Goal: Task Accomplishment & Management: Use online tool/utility

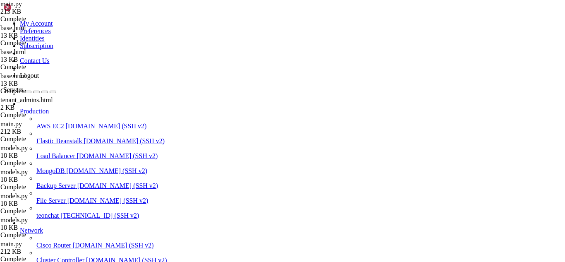
scroll to position [4, 1]
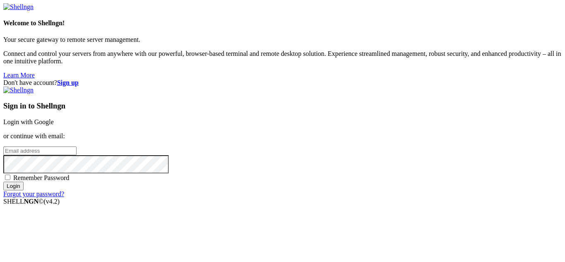
click at [54, 118] on link "Login with Google" at bounding box center [28, 121] width 50 height 7
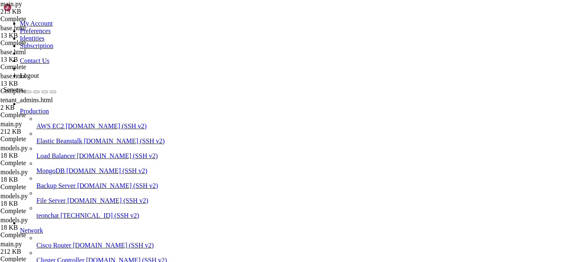
scroll to position [4003, 0]
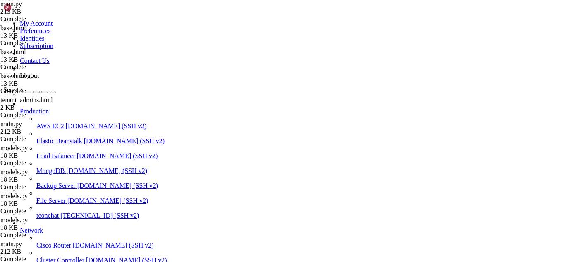
type input "/root/meuapp/flaskmkdir/oficial/app_delivery/templates/admin"
paste textarea "{% endblock %}"
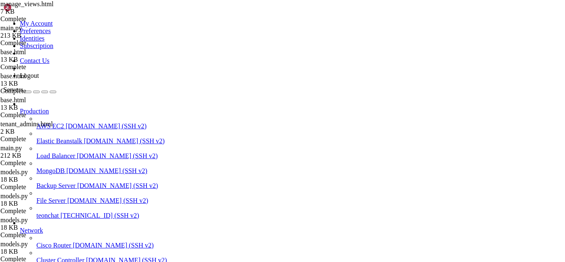
type textarea "{% endblock %}"
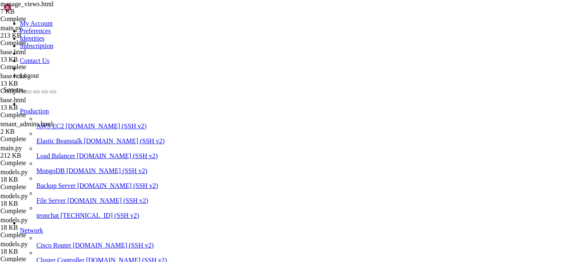
drag, startPoint x: 27, startPoint y: 619, endPoint x: 67, endPoint y: 636, distance: 42.9
drag, startPoint x: 202, startPoint y: 661, endPoint x: 174, endPoint y: 664, distance: 27.5
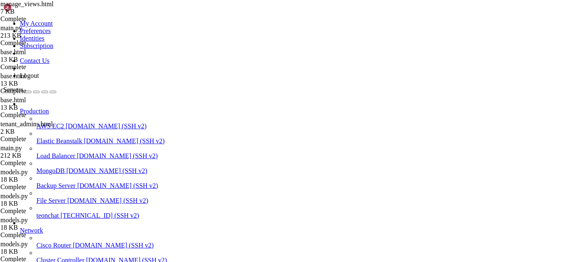
scroll to position [4943, 0]
drag, startPoint x: 6, startPoint y: 493, endPoint x: 449, endPoint y: 675, distance: 479.1
copy div "[[DATE] 21:49:44,716] ERROR in app: Exception on /admin/manage [GET] Traceback …"
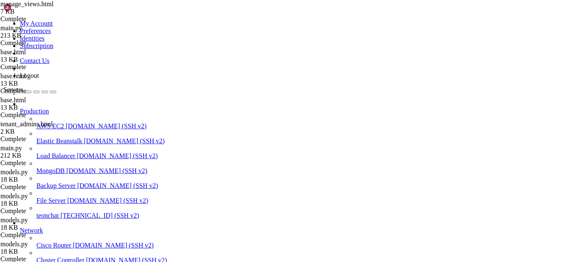
drag, startPoint x: 439, startPoint y: 647, endPoint x: 6, endPoint y: 618, distance: 434.1
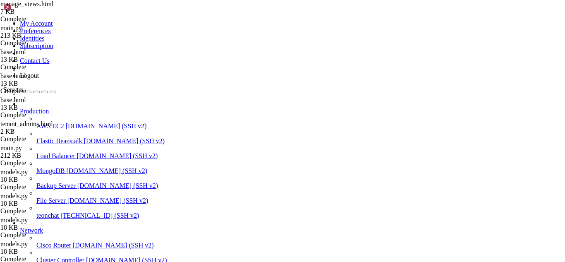
drag, startPoint x: 35, startPoint y: 598, endPoint x: 53, endPoint y: 617, distance: 26.6
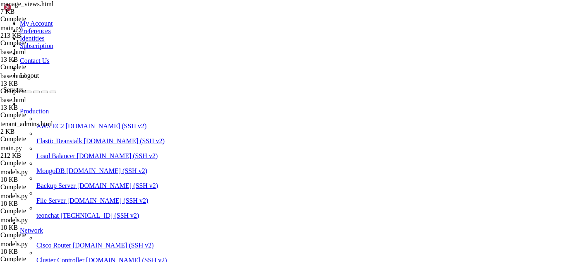
drag, startPoint x: 253, startPoint y: 681, endPoint x: 223, endPoint y: 675, distance: 29.8
drag, startPoint x: 212, startPoint y: 679, endPoint x: 194, endPoint y: 683, distance: 17.8
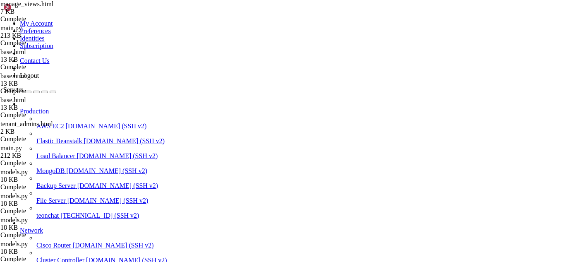
scroll to position [5690, 0]
drag, startPoint x: 7, startPoint y: 518, endPoint x: 301, endPoint y: 669, distance: 330.1
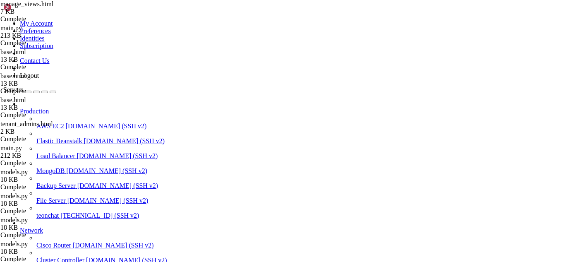
scroll to position [6066, 0]
drag, startPoint x: 175, startPoint y: 674, endPoint x: 6, endPoint y: 498, distance: 243.8
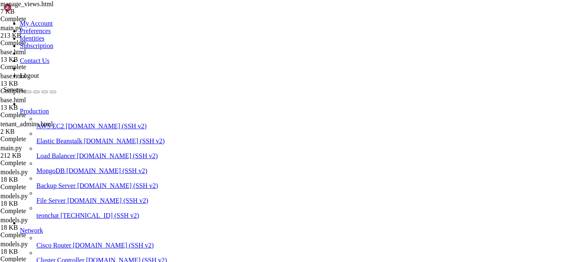
type input "selecion"
type textarea "<div class="form-container">"
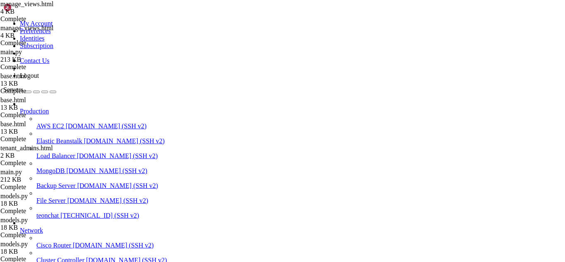
scroll to position [6244, 0]
drag, startPoint x: 6, startPoint y: 552, endPoint x: 155, endPoint y: 677, distance: 194.8
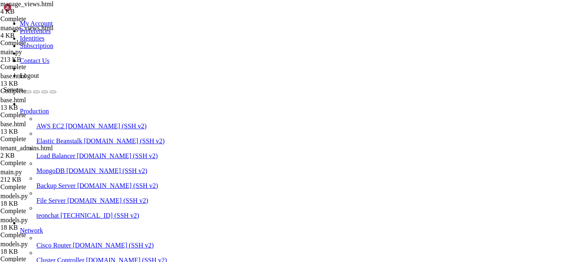
drag, startPoint x: 223, startPoint y: 682, endPoint x: 199, endPoint y: 682, distance: 23.6
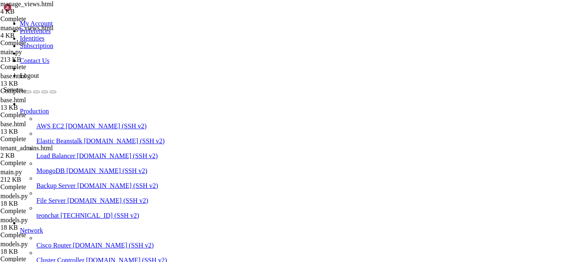
drag, startPoint x: 285, startPoint y: 522, endPoint x: 219, endPoint y: 539, distance: 67.9
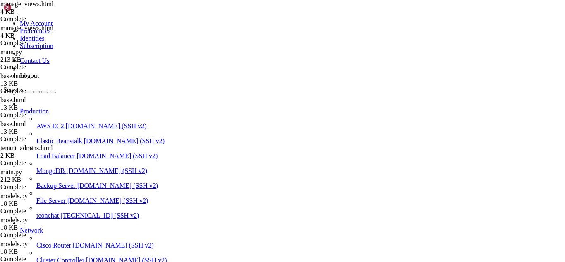
scroll to position [7284, 0]
drag, startPoint x: 6, startPoint y: 541, endPoint x: 112, endPoint y: 621, distance: 133.7
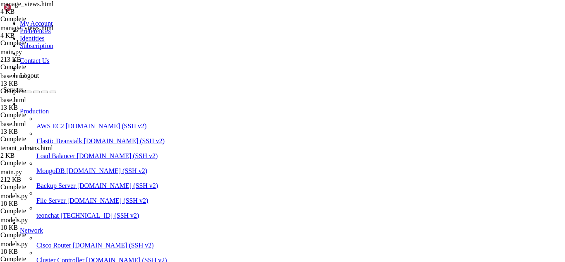
drag, startPoint x: 7, startPoint y: 541, endPoint x: 260, endPoint y: 675, distance: 286.0
drag, startPoint x: 163, startPoint y: 542, endPoint x: 120, endPoint y: 560, distance: 46.5
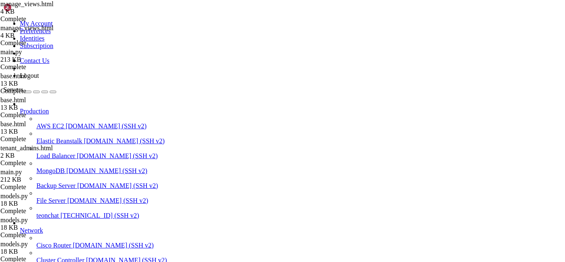
drag, startPoint x: 243, startPoint y: 678, endPoint x: 200, endPoint y: 680, distance: 43.5
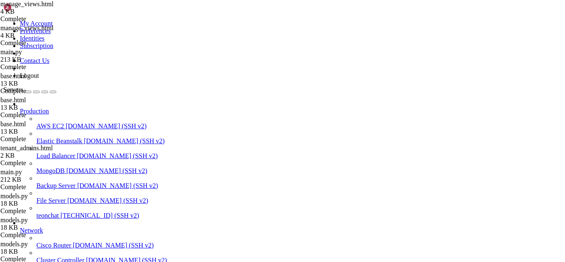
drag, startPoint x: 318, startPoint y: 665, endPoint x: 267, endPoint y: 676, distance: 52.0
drag, startPoint x: 6, startPoint y: 520, endPoint x: 156, endPoint y: 672, distance: 213.4
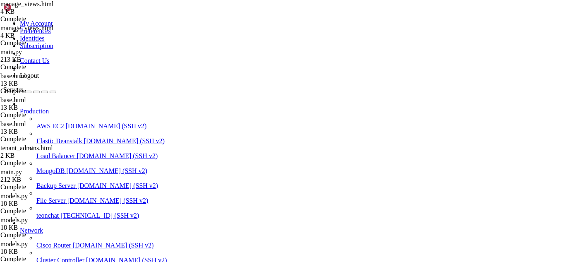
scroll to position [8296, 0]
drag, startPoint x: 137, startPoint y: 521, endPoint x: 89, endPoint y: 571, distance: 69.6
drag, startPoint x: 207, startPoint y: 684, endPoint x: 188, endPoint y: 677, distance: 20.3
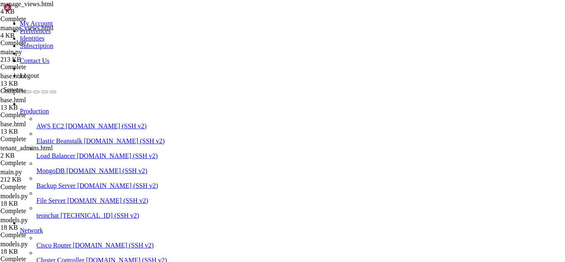
drag, startPoint x: 137, startPoint y: 652, endPoint x: 154, endPoint y: 672, distance: 26.4
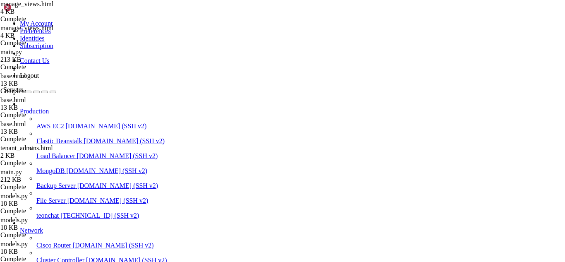
drag, startPoint x: 226, startPoint y: 589, endPoint x: 198, endPoint y: 511, distance: 82.2
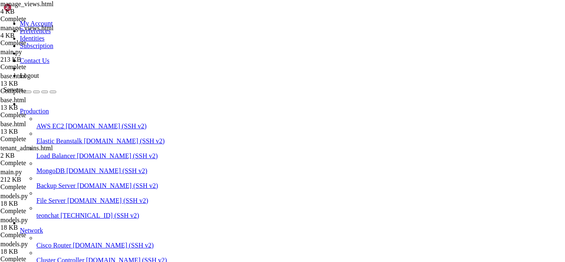
drag, startPoint x: 191, startPoint y: 642, endPoint x: 134, endPoint y: 670, distance: 64.0
drag, startPoint x: 218, startPoint y: 670, endPoint x: 18, endPoint y: 668, distance: 200.5
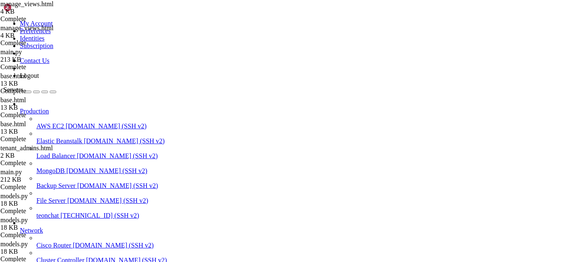
scroll to position [8962, 0]
drag, startPoint x: 95, startPoint y: 675, endPoint x: 73, endPoint y: 680, distance: 22.6
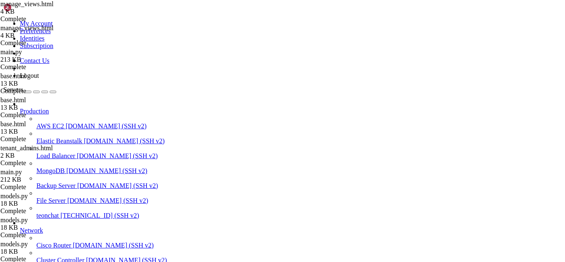
drag, startPoint x: 58, startPoint y: 521, endPoint x: 33, endPoint y: 593, distance: 75.7
drag, startPoint x: 133, startPoint y: 656, endPoint x: 100, endPoint y: 667, distance: 34.8
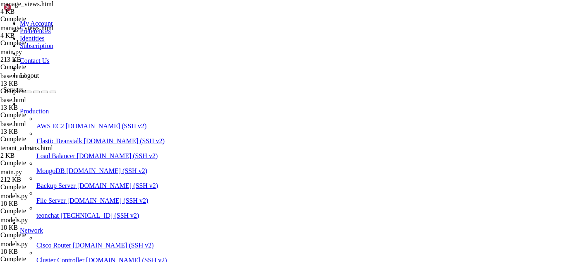
scroll to position [9124, 0]
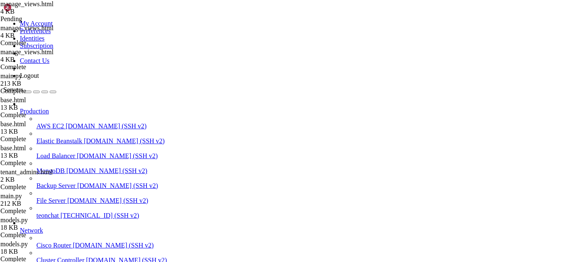
type textarea "{% endblock %}"
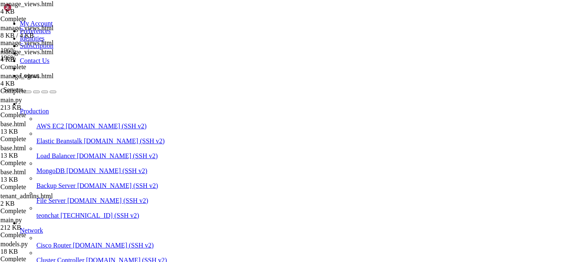
scroll to position [245, 0]
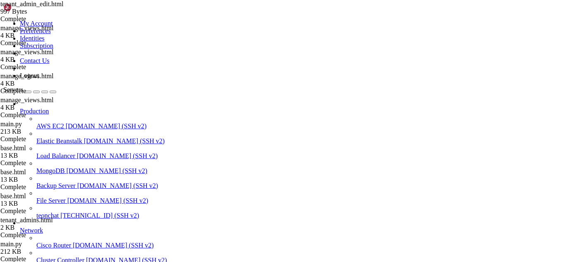
drag, startPoint x: 355, startPoint y: 27, endPoint x: 287, endPoint y: 29, distance: 67.8
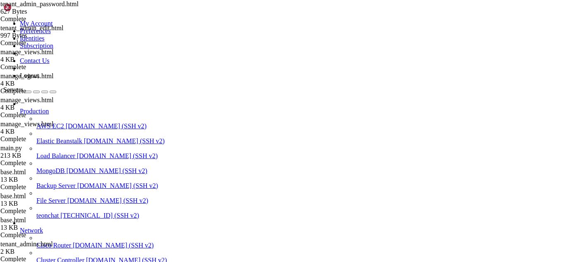
drag, startPoint x: 380, startPoint y: 27, endPoint x: 286, endPoint y: 29, distance: 93.8
